Goal: Transaction & Acquisition: Purchase product/service

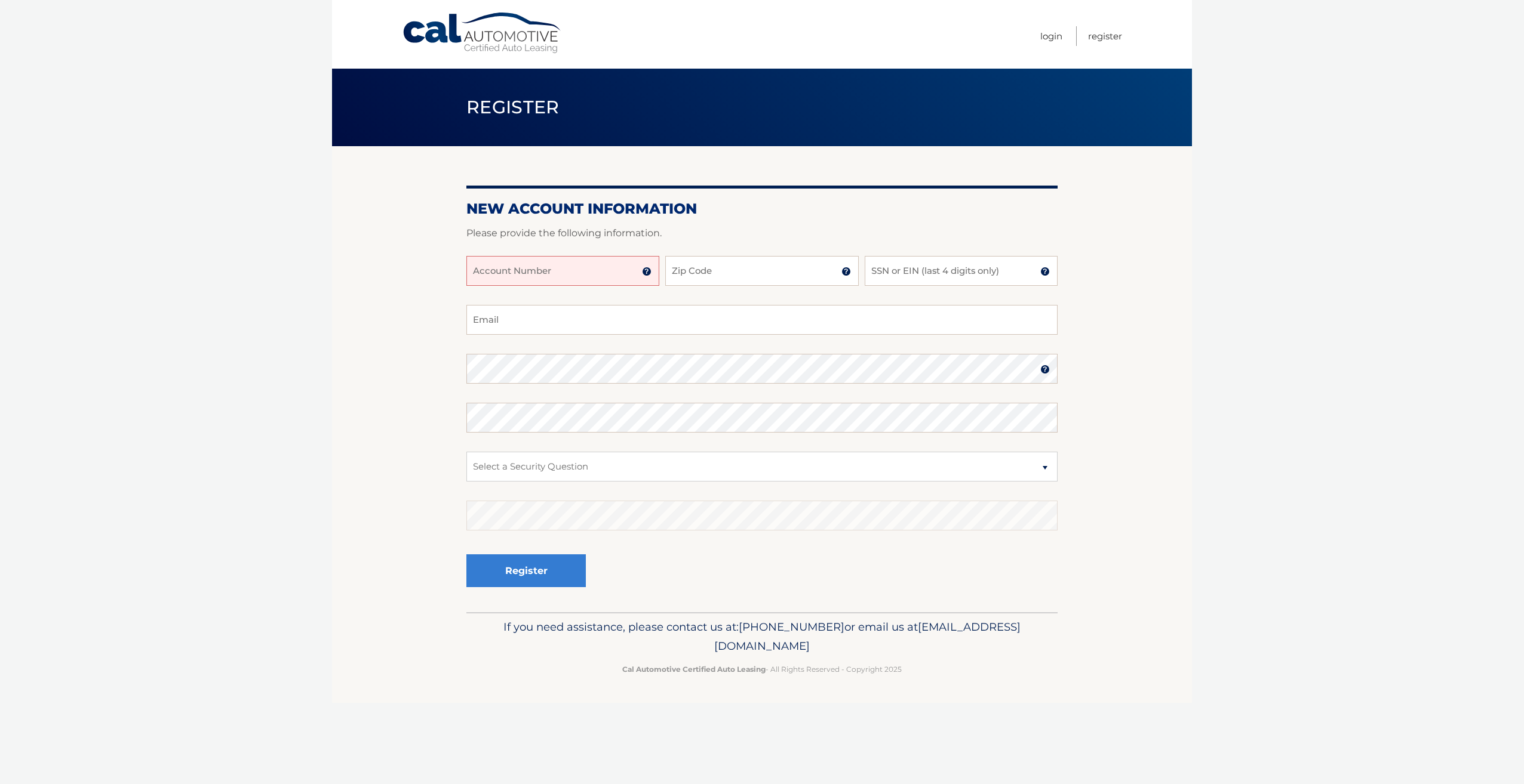
click at [647, 273] on img at bounding box center [646, 271] width 9 height 9
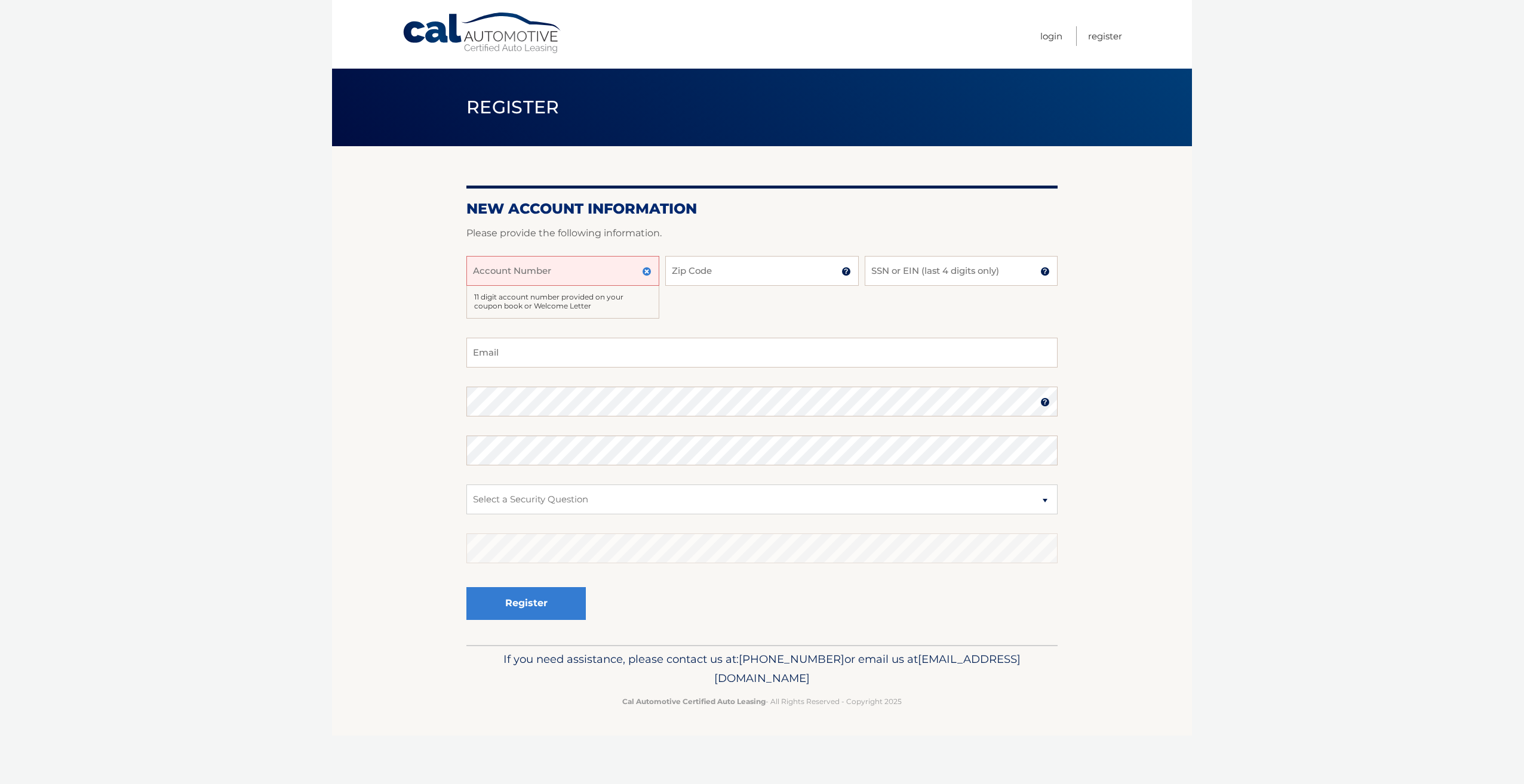
click at [603, 278] on input "Account Number" at bounding box center [563, 271] width 193 height 30
type input "44455982052"
click at [608, 353] on input "Email" at bounding box center [762, 353] width 591 height 30
type input "zubna@bellsouth.net"
click at [1044, 404] on img at bounding box center [1045, 402] width 9 height 9
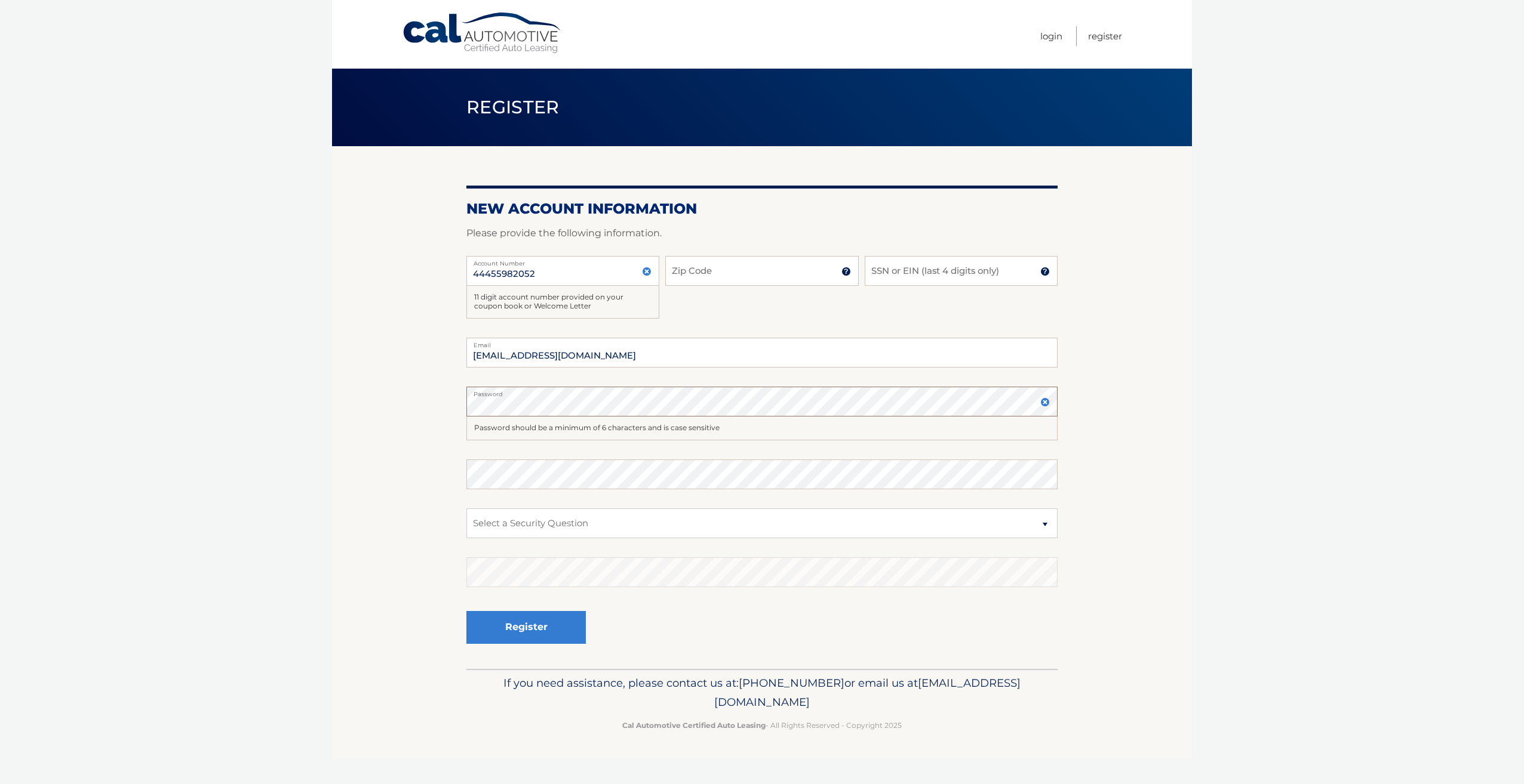
click at [451, 403] on section "New Account Information Please provide the following information. 44455982052 A…" at bounding box center [761, 408] width 860 height 523
click at [1042, 406] on img at bounding box center [1045, 402] width 9 height 9
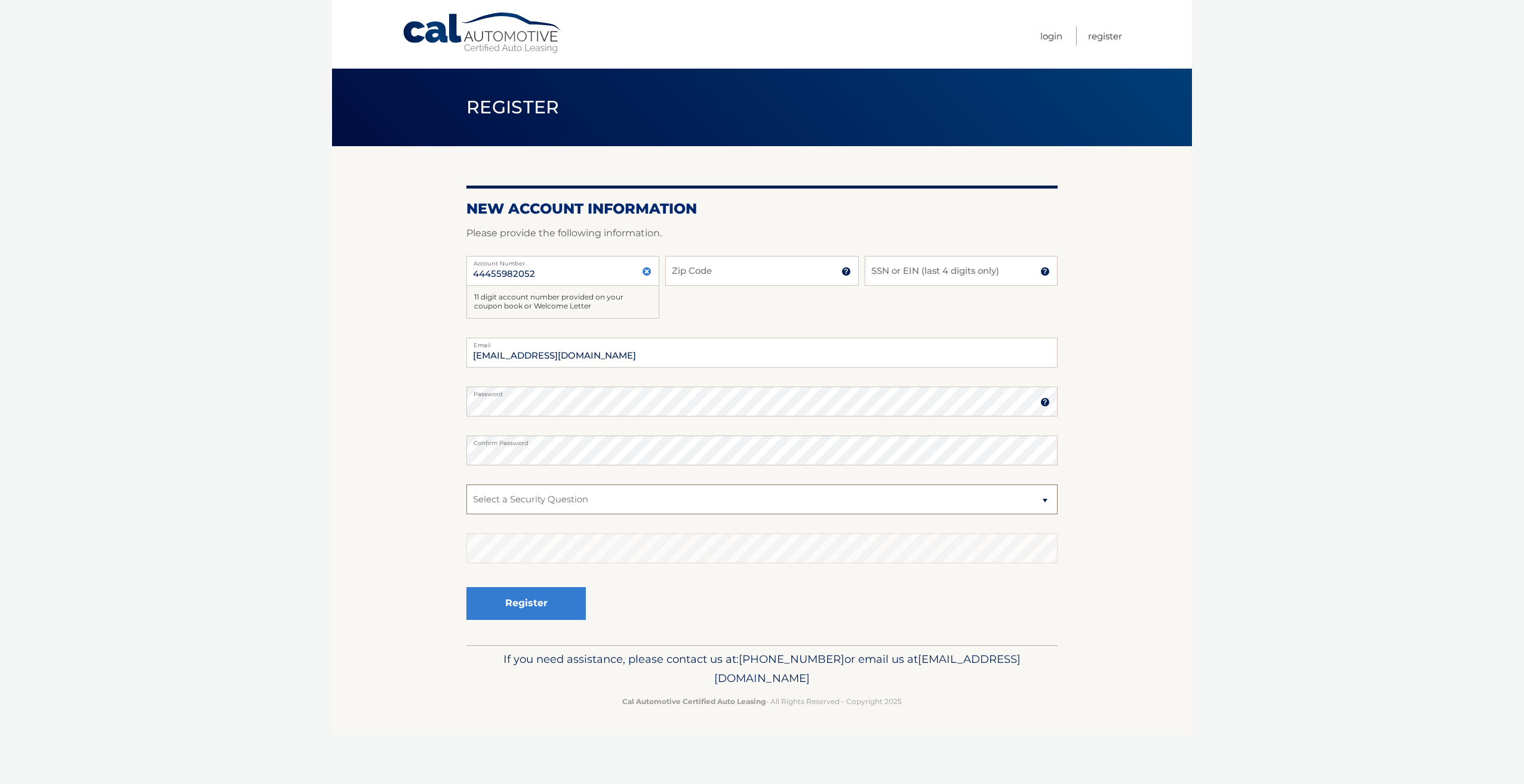
click at [1045, 499] on select "Select a Security Question What was the name of your elementary school? What is…" at bounding box center [762, 500] width 591 height 30
select select "3"
click at [466, 485] on select "Select a Security Question What was the name of your elementary school? What is…" at bounding box center [762, 500] width 591 height 30
click at [527, 609] on button "Register" at bounding box center [526, 604] width 120 height 33
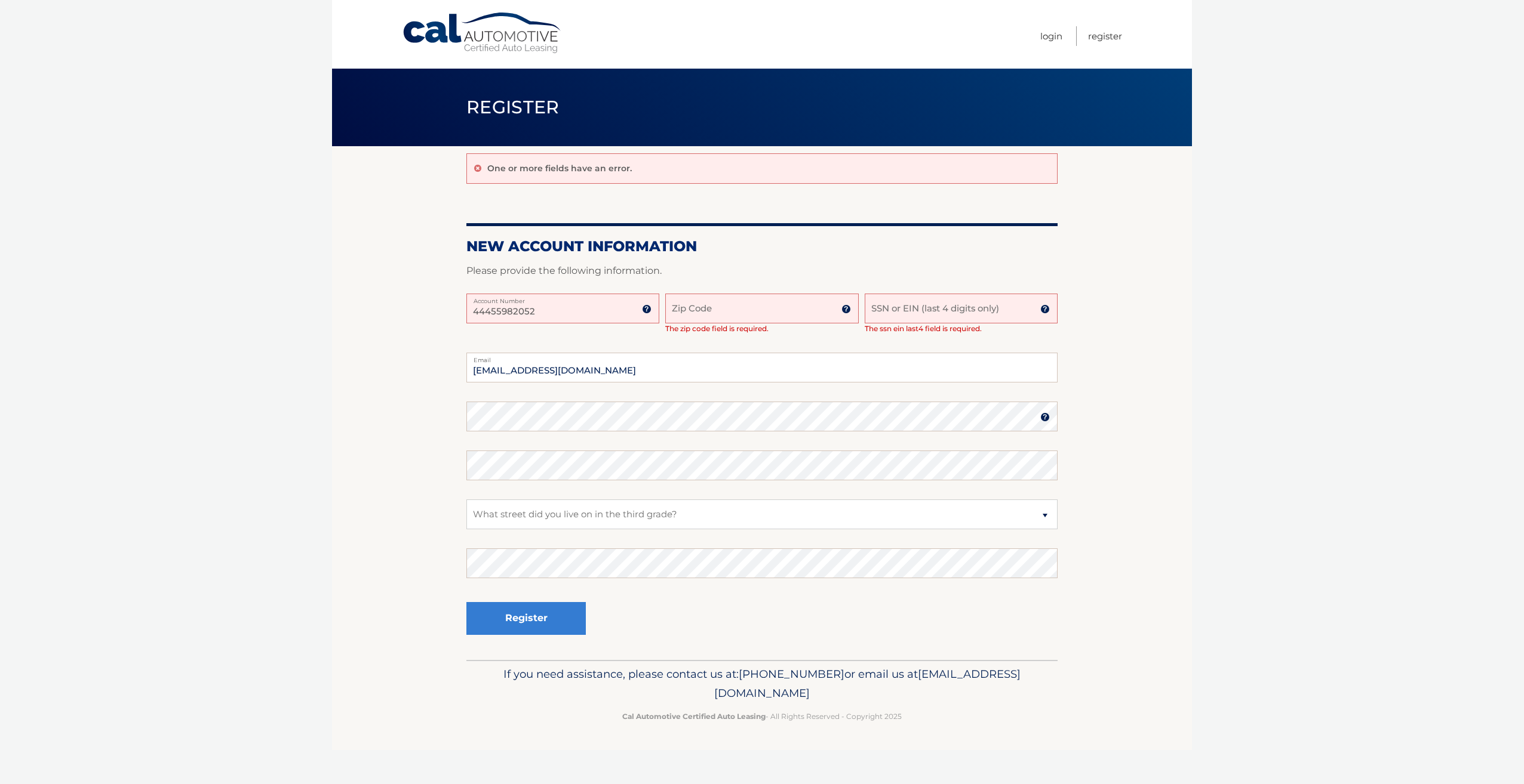
click at [711, 310] on input "Zip Code" at bounding box center [762, 309] width 193 height 30
type input "33024"
click at [947, 306] on input "SSN or EIN (last 4 digits only)" at bounding box center [961, 309] width 193 height 30
type input "2742"
click at [515, 621] on button "Register" at bounding box center [526, 618] width 120 height 33
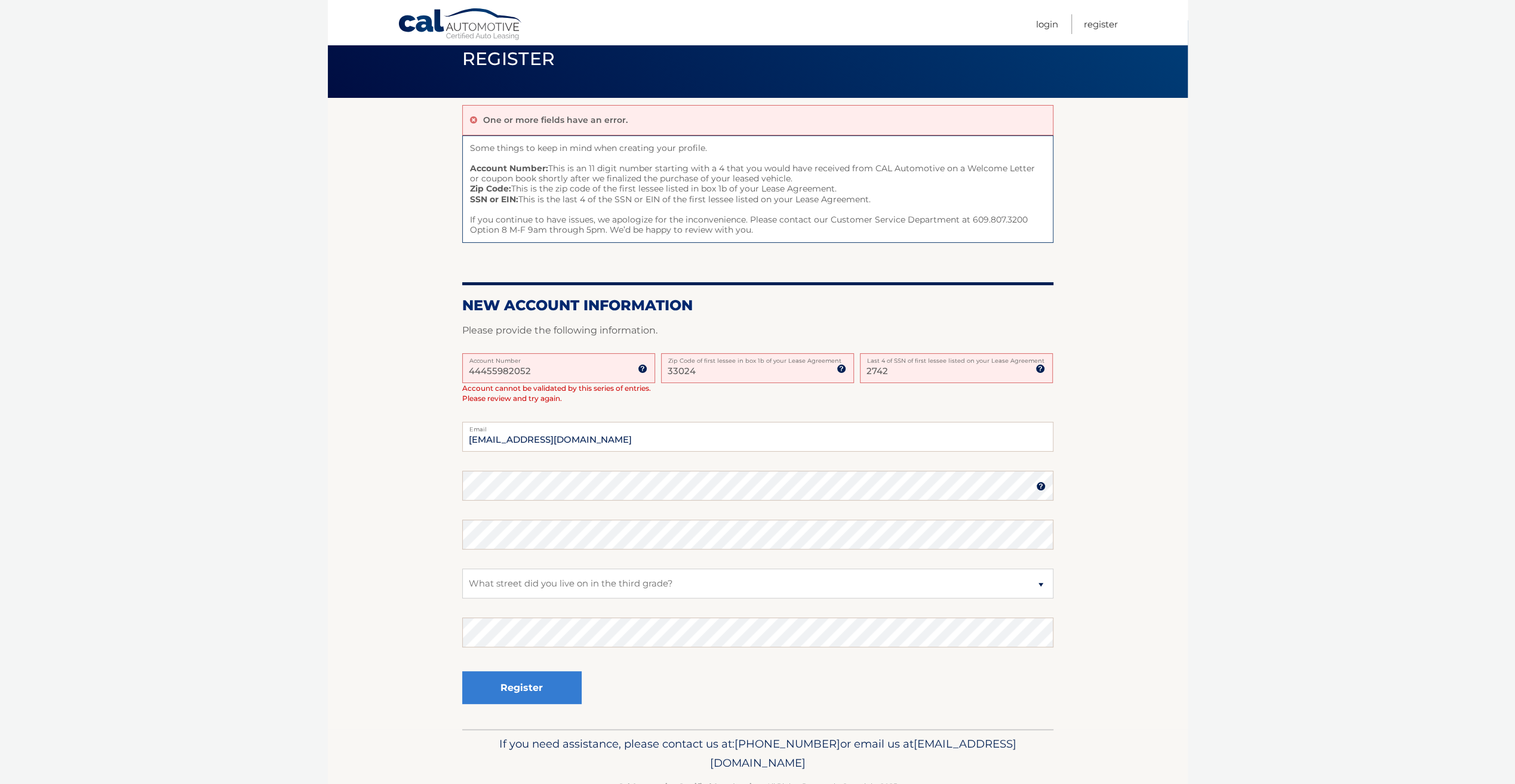
scroll to position [82, 0]
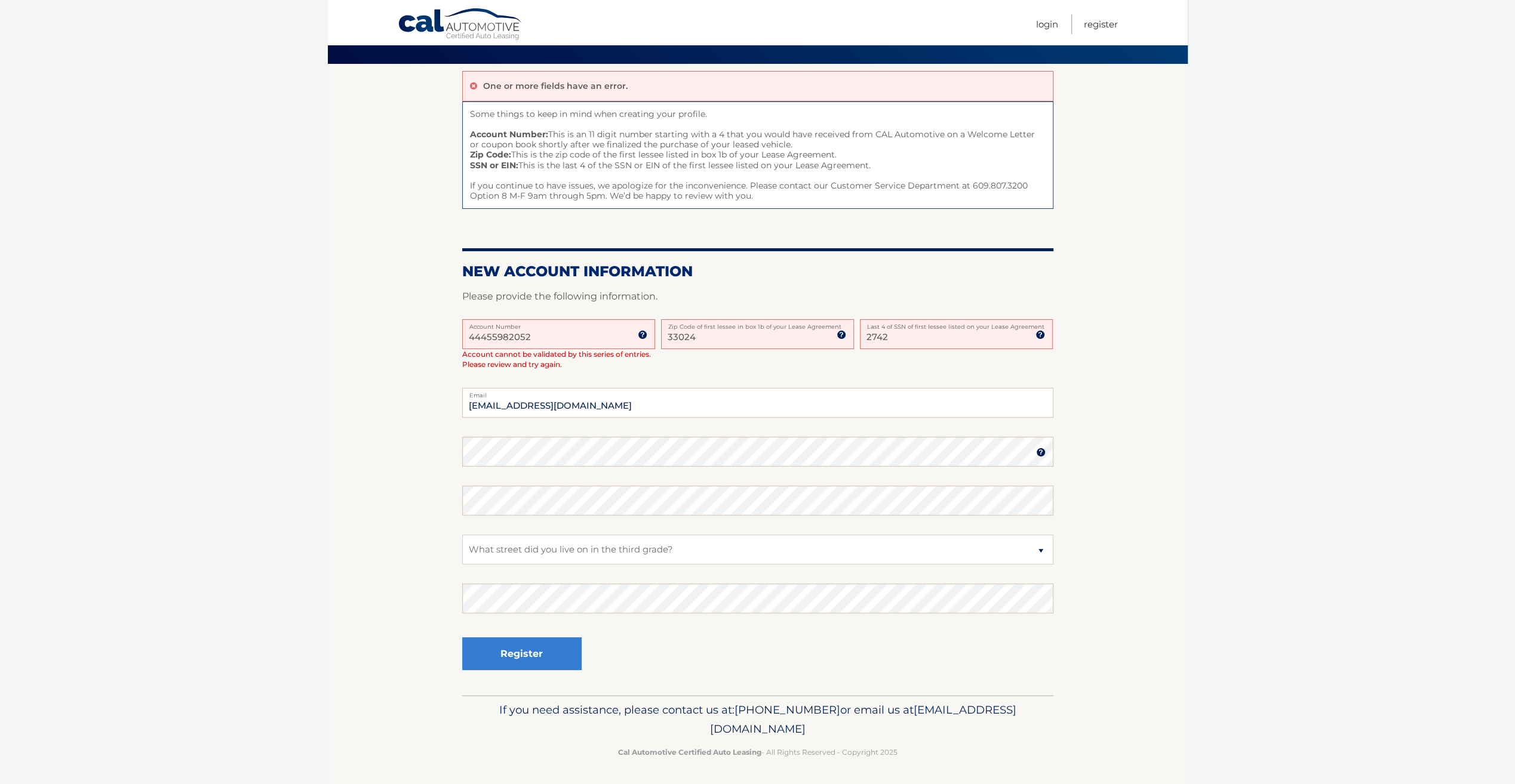
drag, startPoint x: 485, startPoint y: 334, endPoint x: 506, endPoint y: 342, distance: 22.5
click at [485, 334] on input "44455982052" at bounding box center [558, 334] width 193 height 30
click at [723, 363] on div "44455982052 Account Number 11 digit account number provided on your coupon book…" at bounding box center [758, 353] width 591 height 69
click at [1042, 333] on img at bounding box center [1039, 334] width 9 height 9
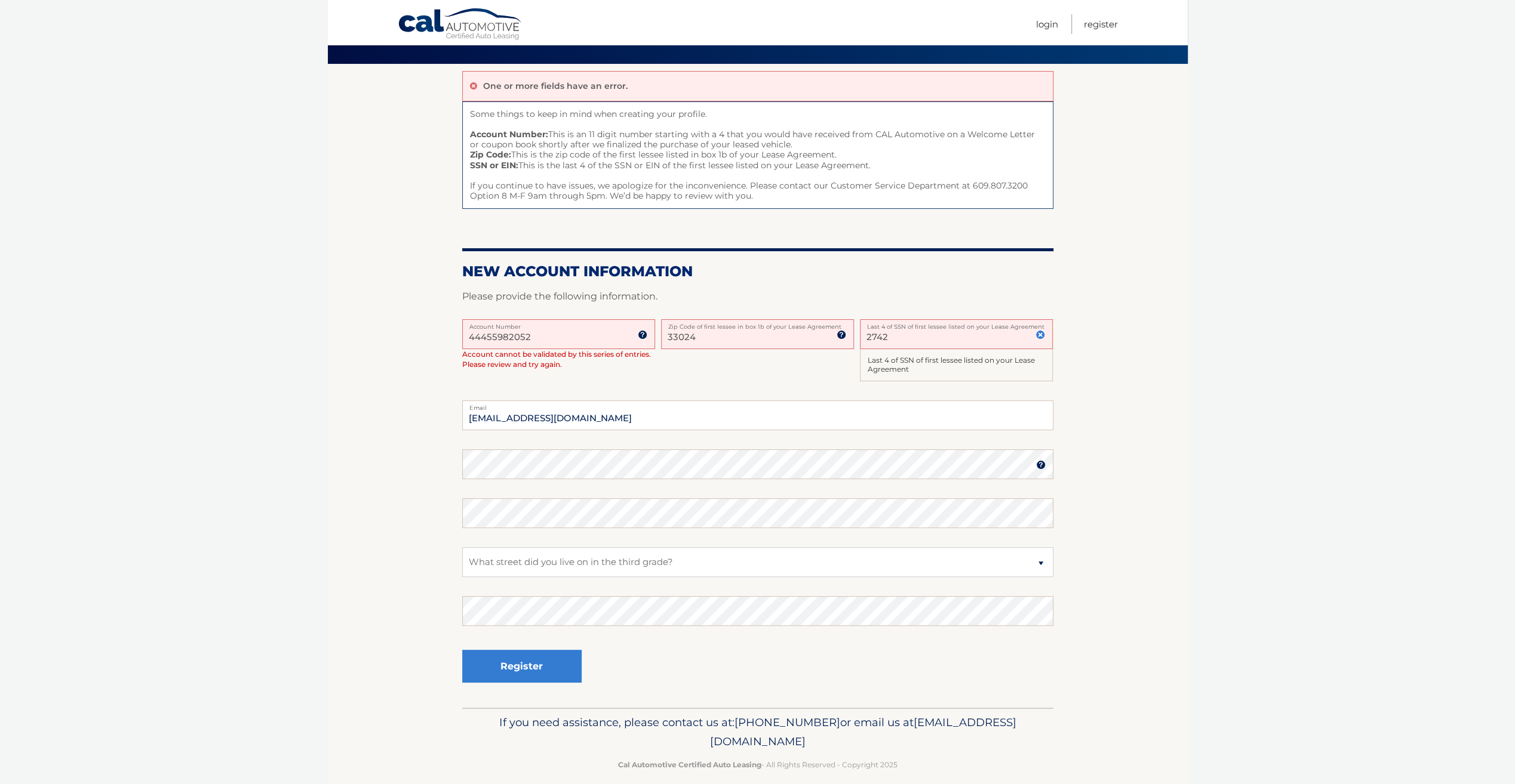
click at [895, 337] on input "2742" at bounding box center [956, 334] width 193 height 30
type input "2"
type input "2571"
click at [785, 371] on div "44455982052 Account Number 11 digit account number provided on your coupon book…" at bounding box center [758, 360] width 591 height 82
click at [529, 672] on button "Register" at bounding box center [522, 666] width 120 height 33
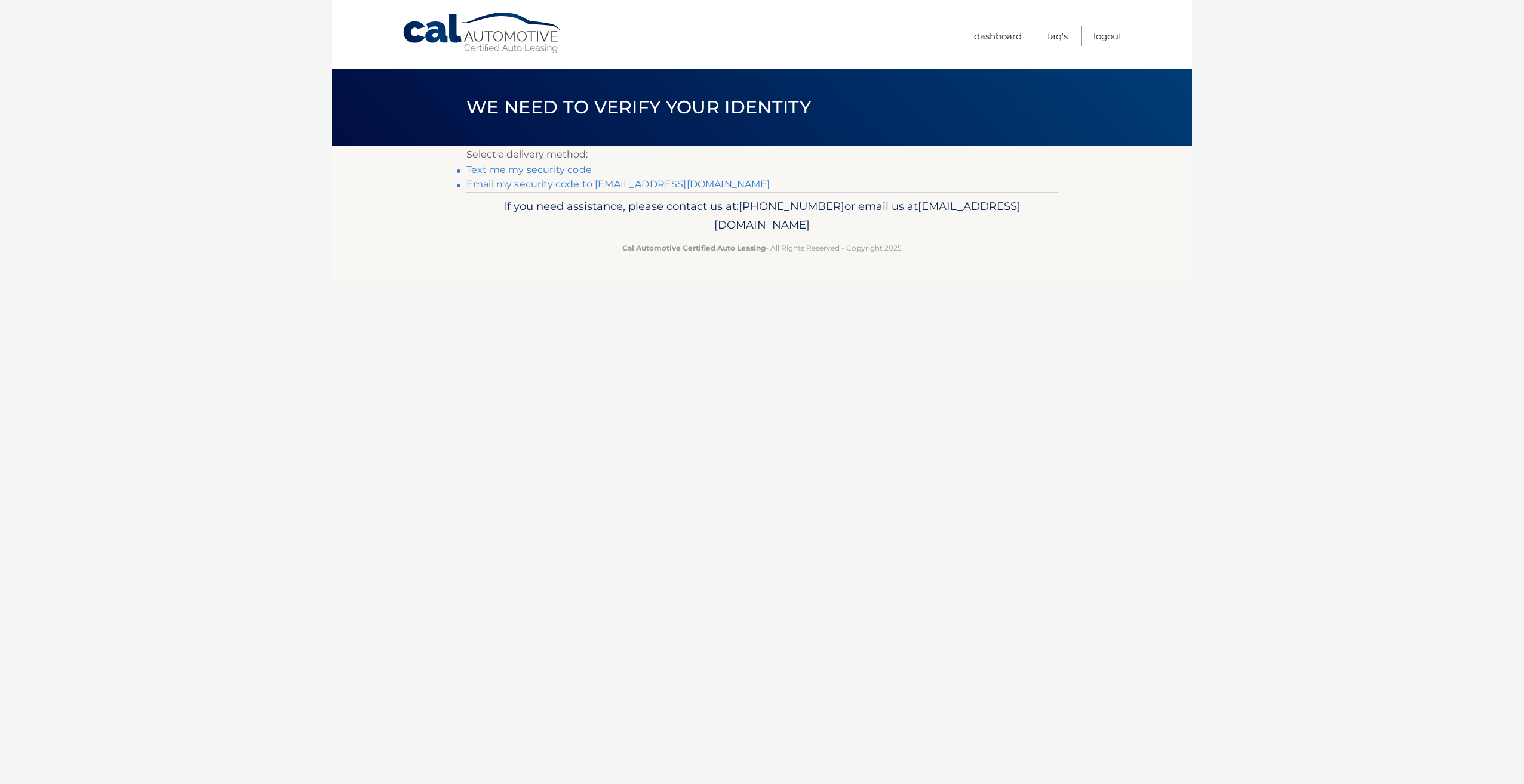
click at [553, 169] on link "Text me my security code" at bounding box center [529, 170] width 125 height 11
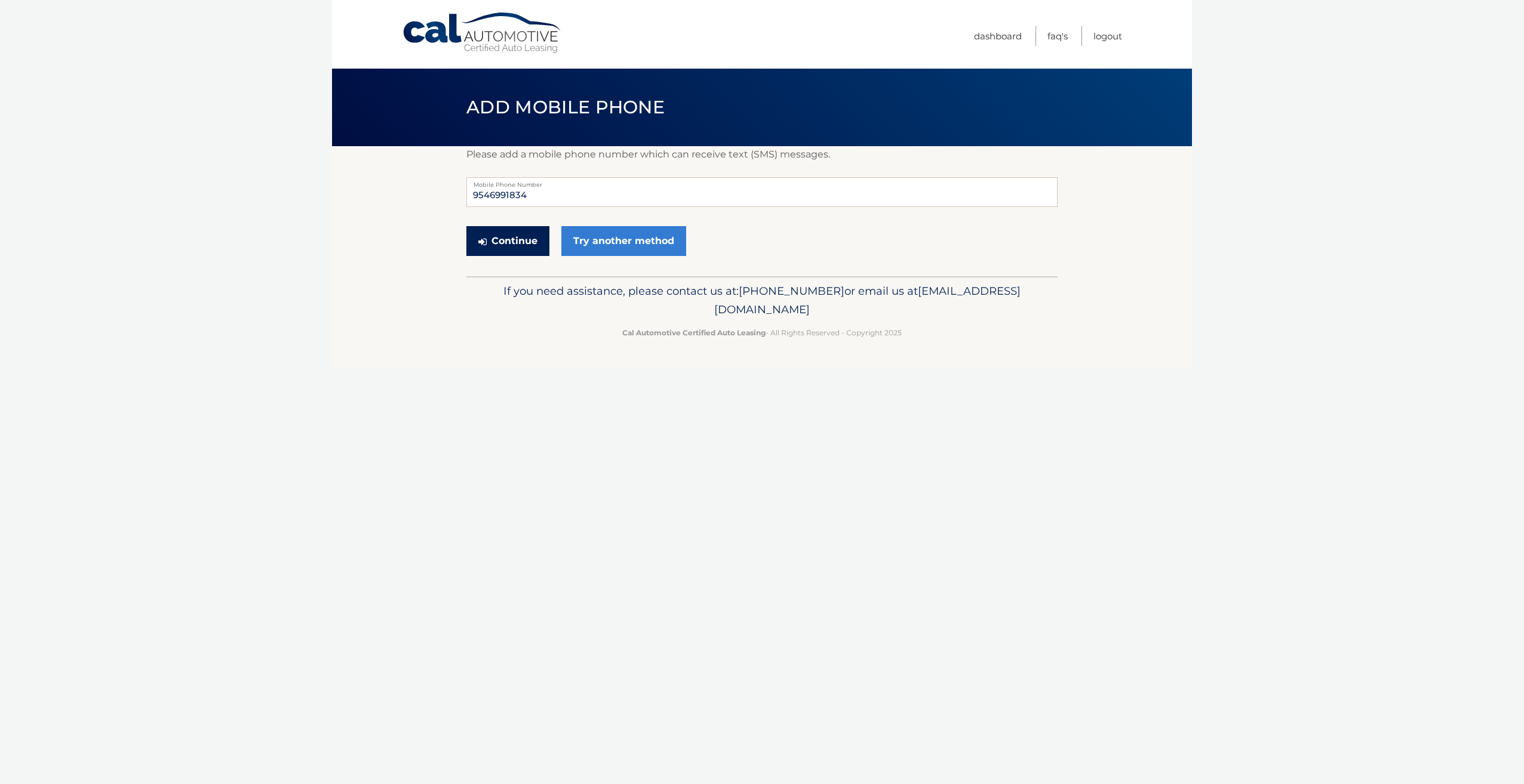
click at [520, 242] on button "Continue" at bounding box center [507, 241] width 83 height 30
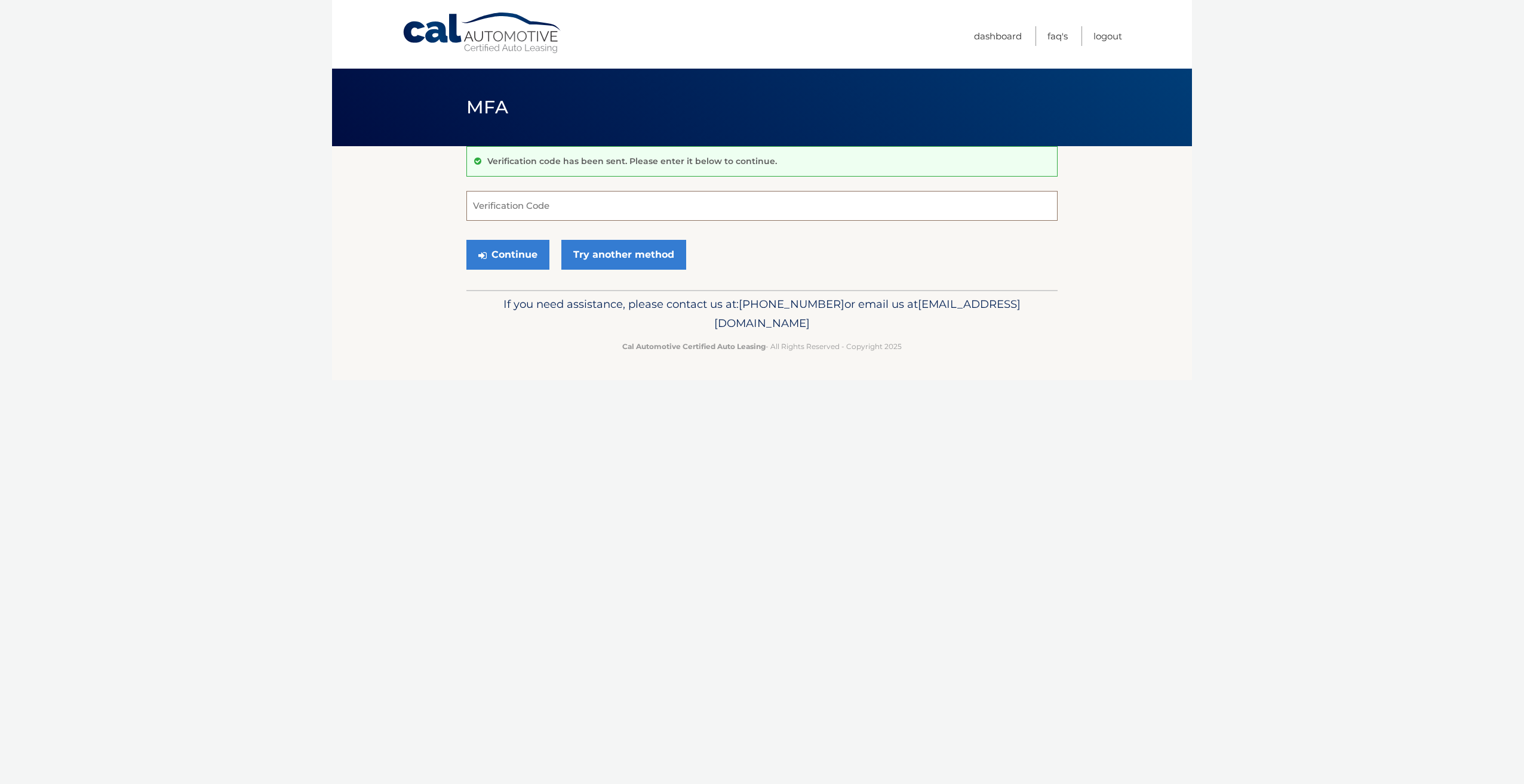
click at [636, 210] on input "Verification Code" at bounding box center [762, 206] width 591 height 30
type input "576507"
click at [517, 261] on button "Continue" at bounding box center [507, 255] width 83 height 30
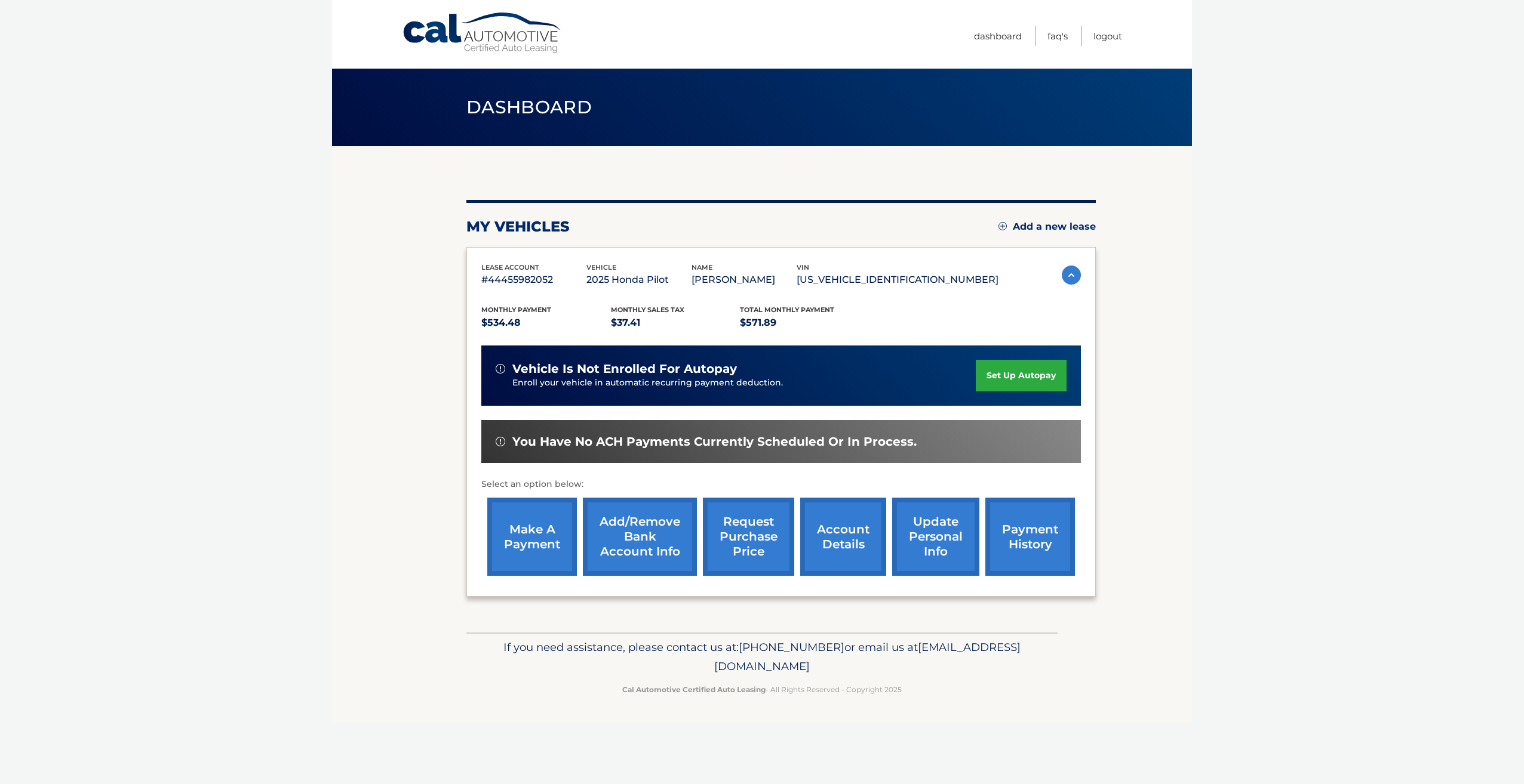
click at [644, 544] on link "Add/Remove bank account info" at bounding box center [639, 537] width 114 height 78
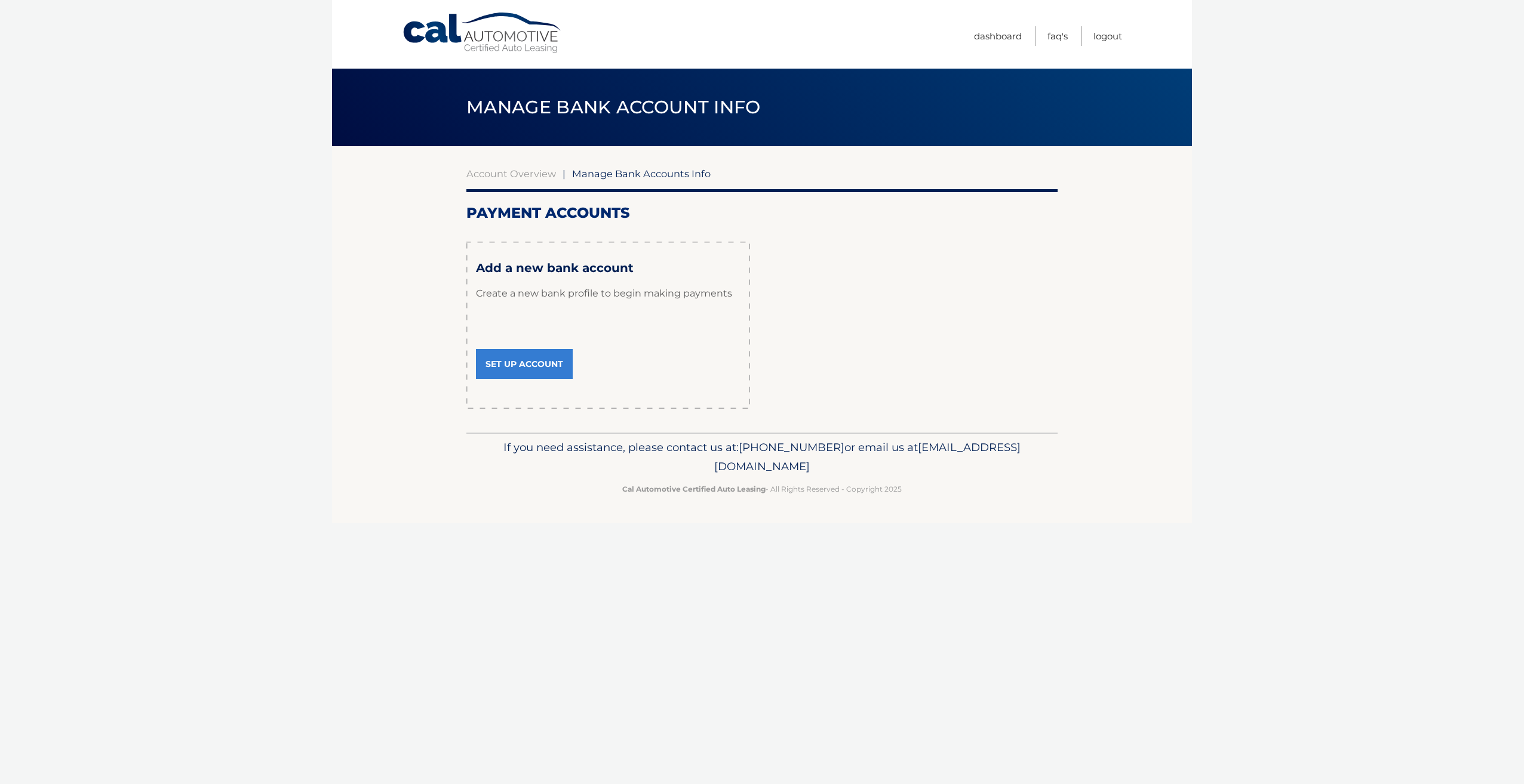
click at [522, 363] on link "Set Up Account" at bounding box center [524, 364] width 96 height 30
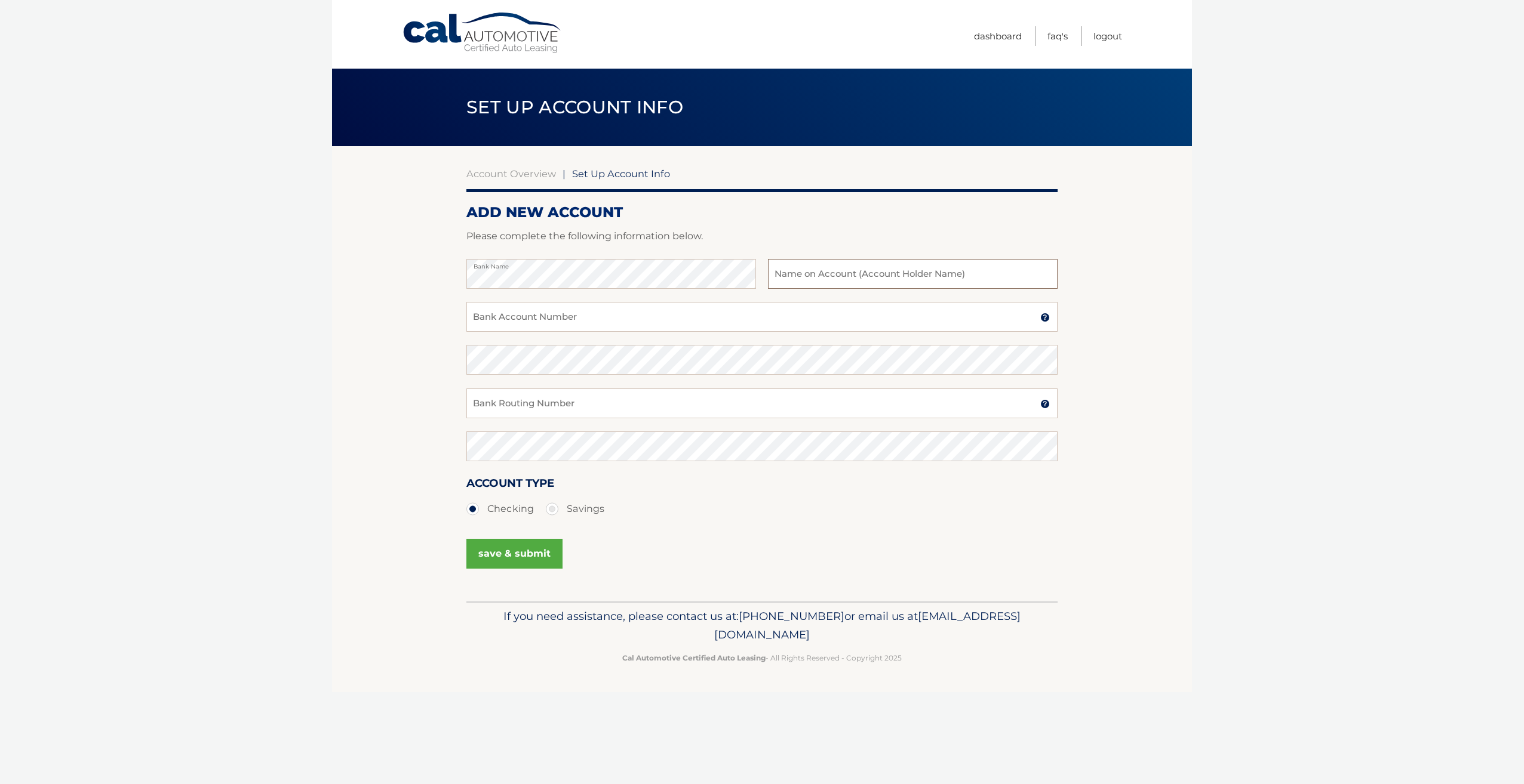
click at [784, 276] on input "text" at bounding box center [913, 274] width 289 height 30
type input "Z"
type input "[PERSON_NAME]"
click at [618, 319] on input "Bank Account Number" at bounding box center [762, 317] width 591 height 30
type input "1000268145078"
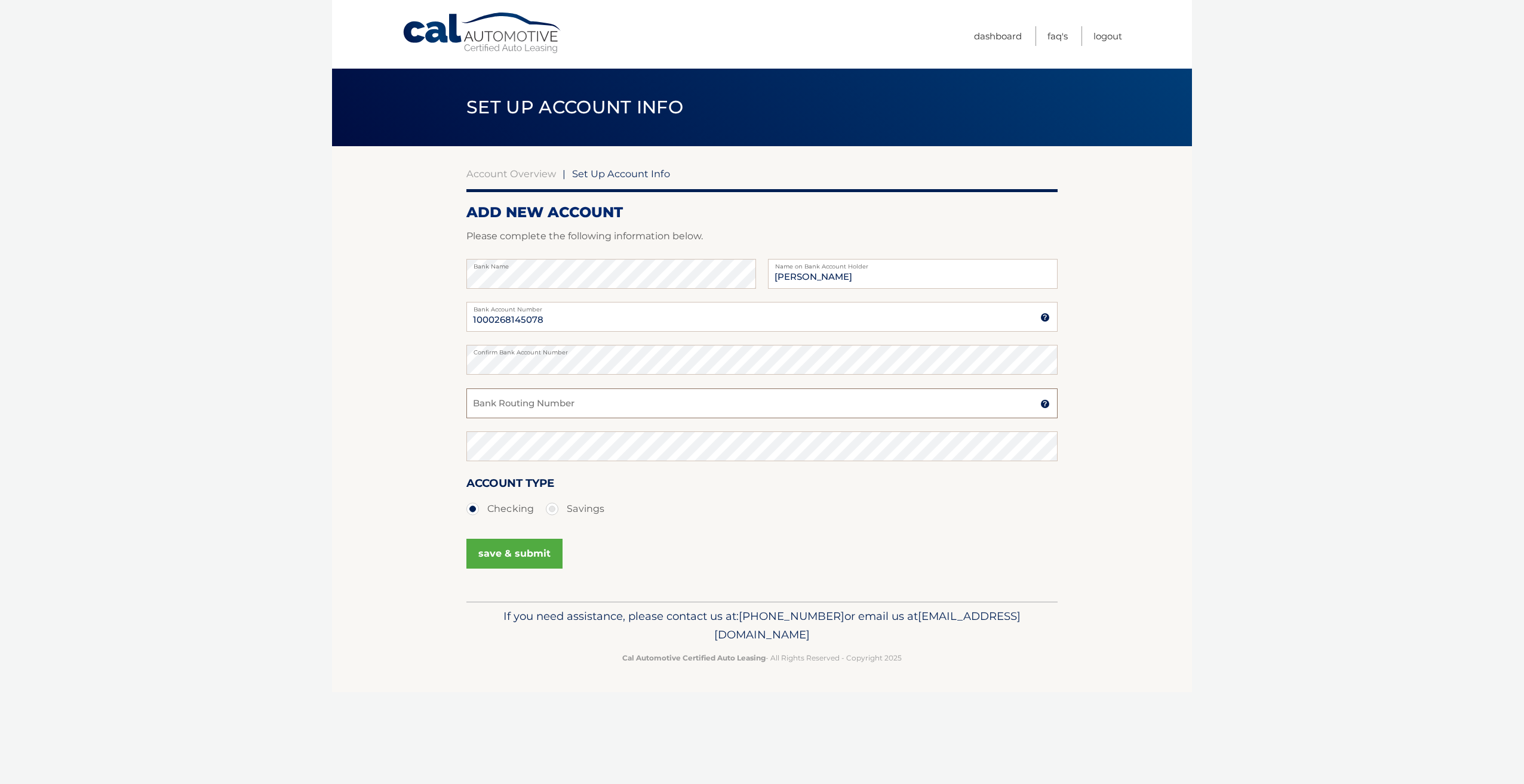
click at [542, 408] on input "Bank Routing Number" at bounding box center [762, 403] width 591 height 30
type input "067006432"
click at [502, 546] on button "save & submit" at bounding box center [514, 554] width 96 height 30
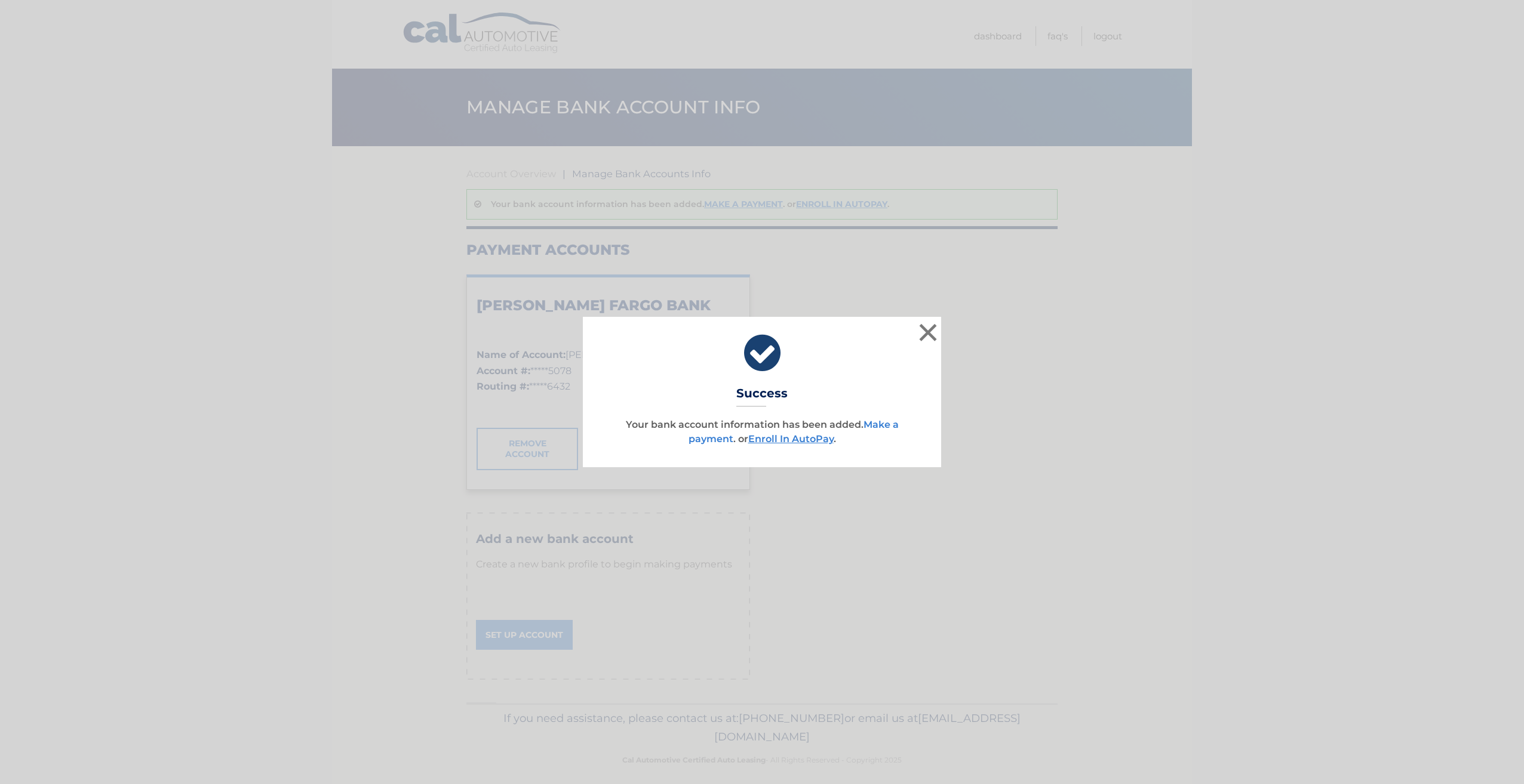
click at [873, 426] on link "Make a payment" at bounding box center [794, 431] width 210 height 26
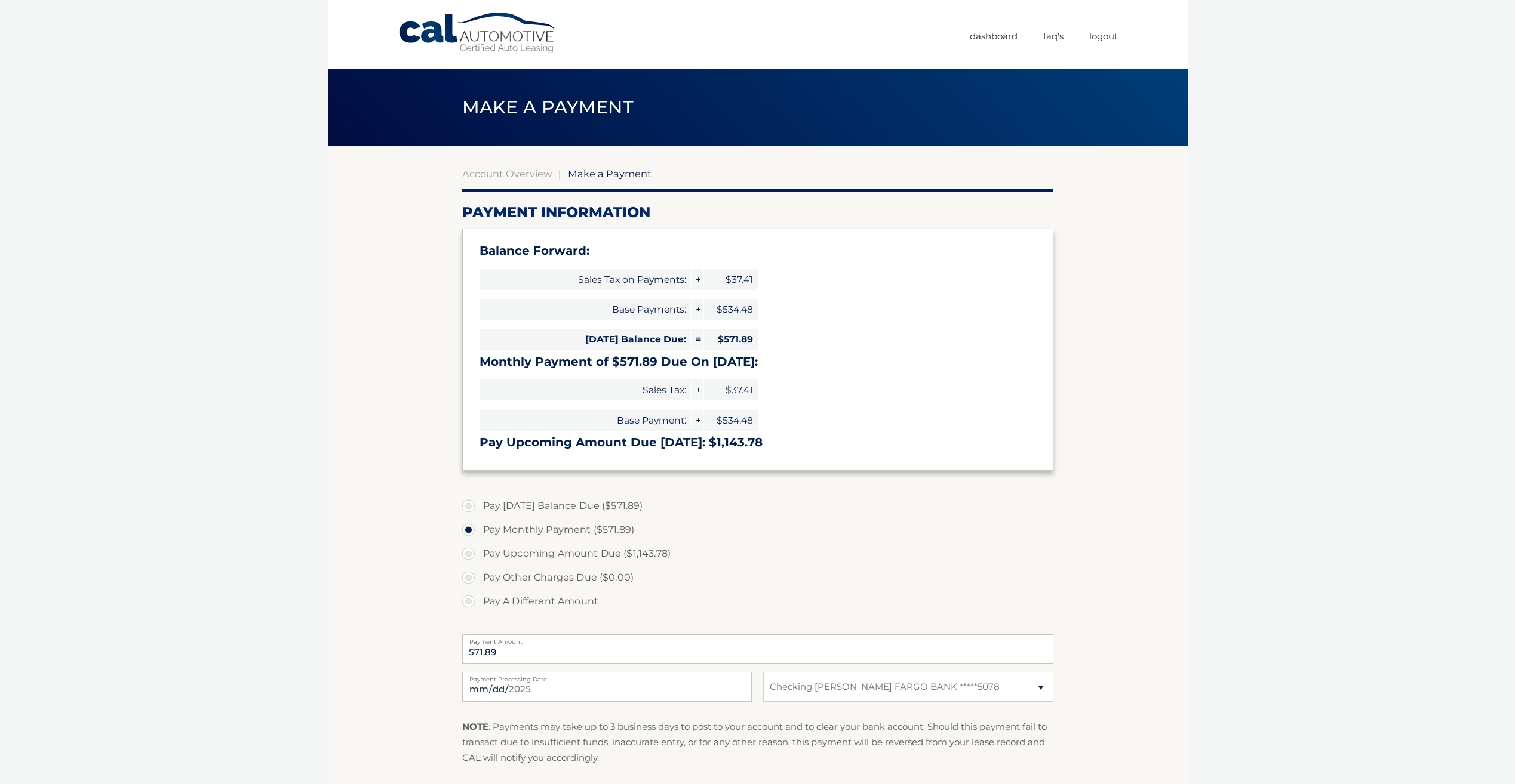
select select "MDViY2YxZjMtM2RjYi00NjJjLWFhYzAtMTg1YzMyMTkwZTUy"
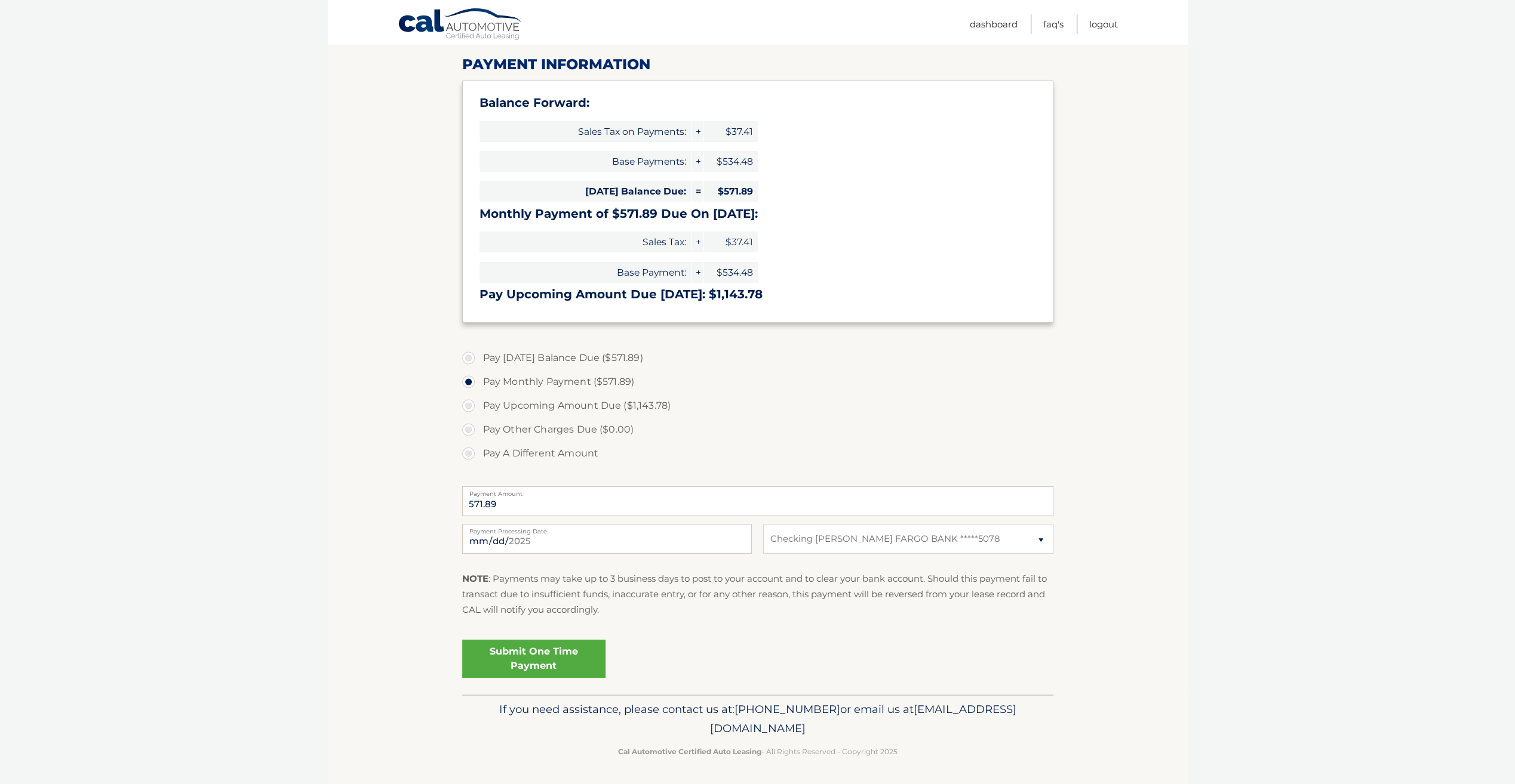
scroll to position [149, 0]
click at [382, 365] on section "Account Overview | Make a Payment Payment Information Balance Forward: Sales Ta…" at bounding box center [758, 345] width 860 height 696
click at [467, 357] on label "Pay [DATE] Balance Due ($571.89)" at bounding box center [758, 357] width 591 height 24
click at [467, 357] on input "Pay [DATE] Balance Due ($571.89)" at bounding box center [472, 355] width 12 height 19
radio input "true"
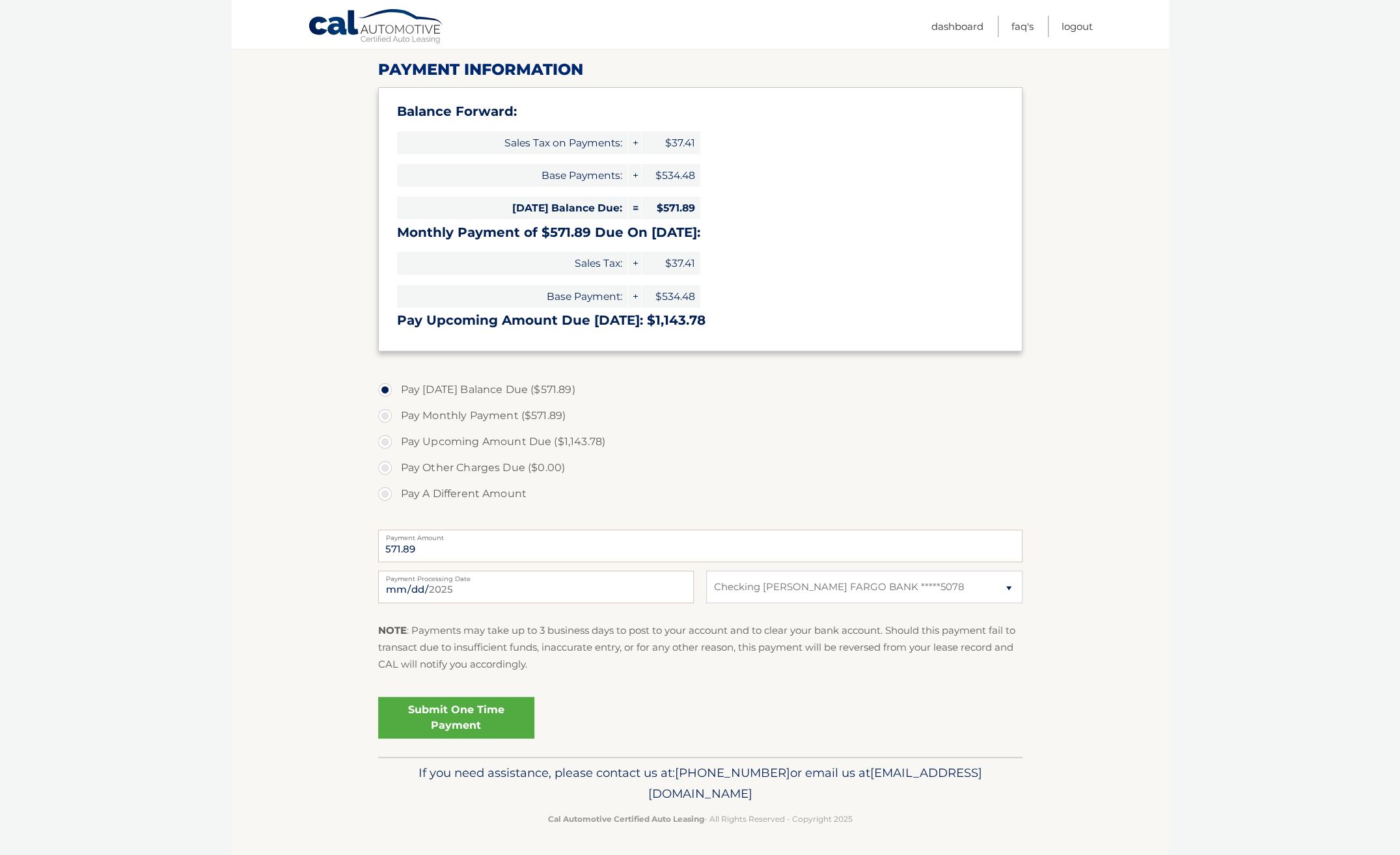
click at [1232, 431] on body "Cal Automotive Menu Dashboard FAQ's Logout |" at bounding box center [700, 265] width 1400 height 855
